Goal: Task Accomplishment & Management: Complete application form

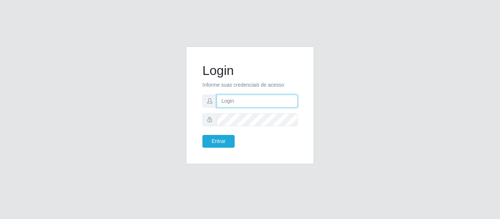
click at [222, 101] on input "text" at bounding box center [257, 101] width 81 height 13
type input "[EMAIL_ADDRESS][DOMAIN_NAME]"
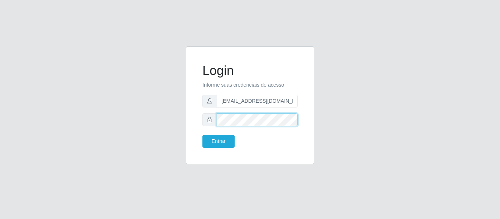
click at [202, 135] on button "Entrar" at bounding box center [218, 141] width 32 height 13
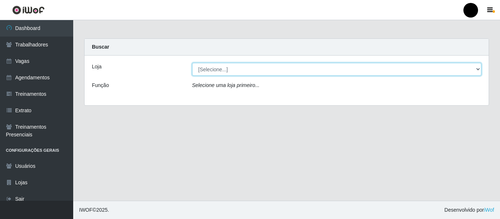
click at [457, 71] on select "[Selecione...] SuperFácil Atacado - Emaús" at bounding box center [337, 69] width 290 height 13
select select "407"
click at [192, 63] on select "[Selecione...] SuperFácil Atacado - Emaús" at bounding box center [337, 69] width 290 height 13
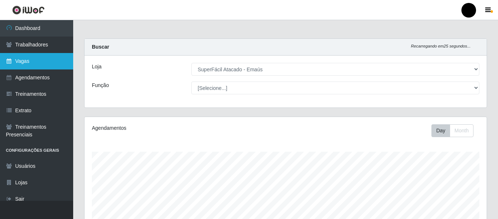
click at [36, 68] on link "Vagas" at bounding box center [36, 61] width 73 height 16
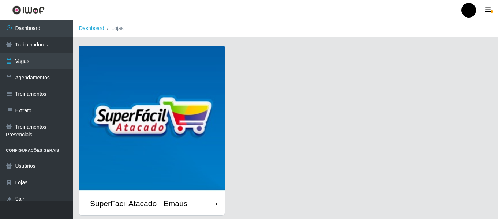
click at [137, 107] on img at bounding box center [152, 119] width 146 height 146
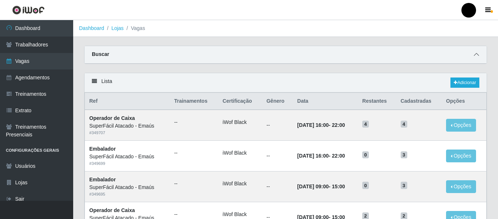
click at [479, 55] on icon at bounding box center [476, 54] width 5 height 5
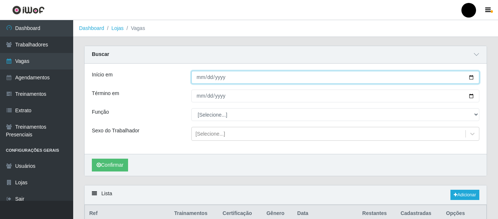
click at [472, 77] on input "Início em" at bounding box center [335, 77] width 288 height 13
type input "[DATE]"
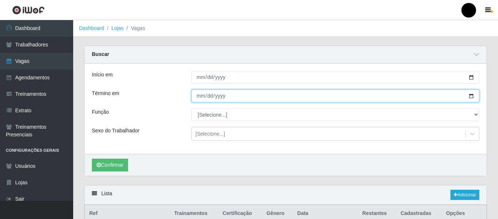
click at [472, 97] on input "Término em" at bounding box center [335, 96] width 288 height 13
type input "[DATE]"
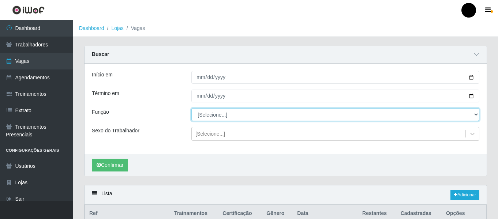
click at [200, 116] on select "[Selecione...] Auxiliar de Estacionamento Auxiliar de Estacionamento + Auxiliar…" at bounding box center [335, 114] width 288 height 13
select select "73"
click at [191, 109] on select "[Selecione...] Auxiliar de Estacionamento Auxiliar de Estacionamento + Auxiliar…" at bounding box center [335, 114] width 288 height 13
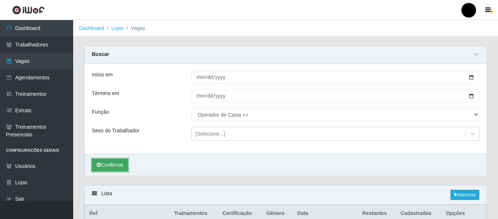
click at [107, 163] on button "Confirmar" at bounding box center [110, 165] width 36 height 13
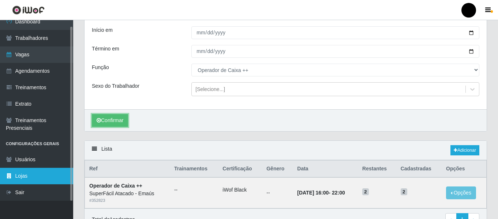
scroll to position [84, 0]
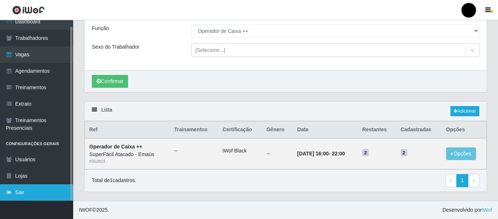
click at [22, 192] on link "Sair" at bounding box center [36, 193] width 73 height 16
